Goal: Task Accomplishment & Management: Manage account settings

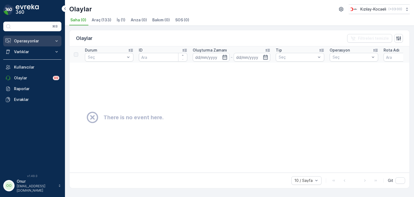
click at [28, 41] on p "Operasyonlar" at bounding box center [32, 40] width 37 height 5
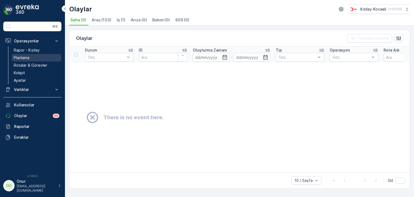
click at [25, 57] on p "Planlama" at bounding box center [22, 57] width 16 height 5
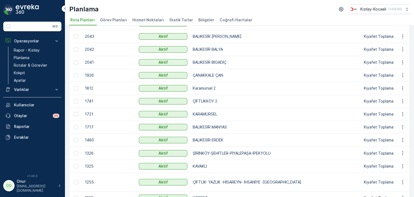
scroll to position [108, 0]
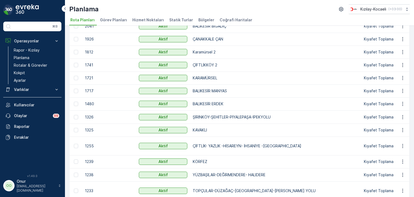
click at [237, 105] on td "BALIKESİR ERDEK" at bounding box center [275, 103] width 171 height 13
click at [405, 102] on button "button" at bounding box center [403, 103] width 10 height 6
click at [397, 110] on span "Rota Planını Düzenle" at bounding box center [392, 111] width 37 height 5
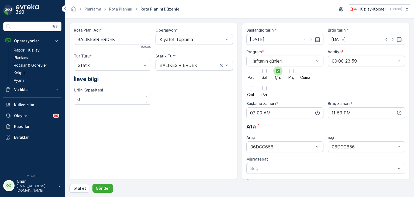
click at [276, 72] on icon at bounding box center [278, 71] width 4 height 4
click at [278, 66] on input "Çrş" at bounding box center [278, 66] width 0 height 0
click at [308, 74] on div at bounding box center [304, 70] width 9 height 9
click at [305, 66] on input "Cuma" at bounding box center [305, 66] width 0 height 0
click at [102, 187] on p "Gönder" at bounding box center [103, 187] width 14 height 5
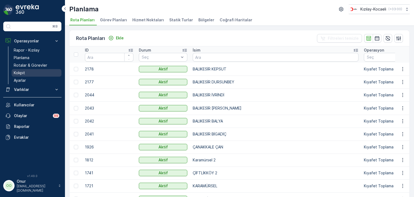
click at [16, 74] on p "Kokpit" at bounding box center [19, 72] width 11 height 5
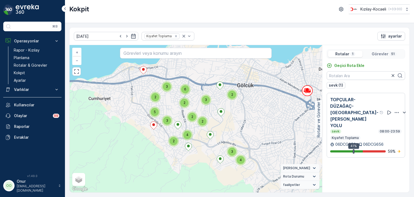
click at [375, 51] on p "Görevler" at bounding box center [379, 53] width 17 height 5
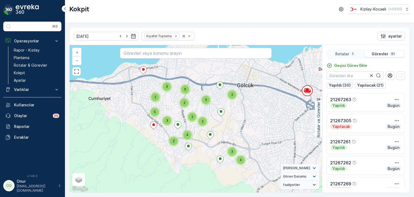
click at [334, 52] on div "Rotalar 1" at bounding box center [345, 54] width 34 height 6
